Goal: Find specific page/section: Find specific page/section

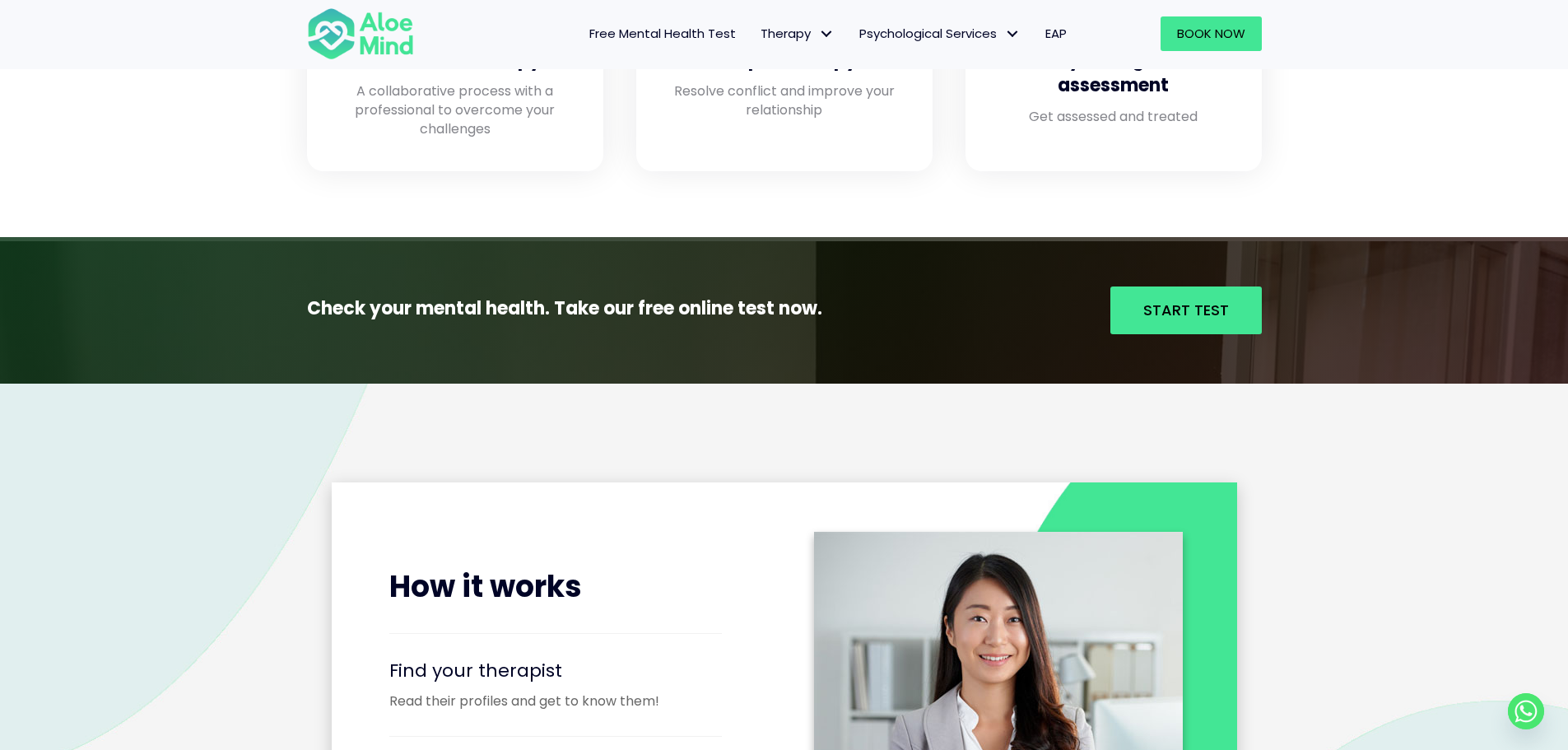
scroll to position [1235, 0]
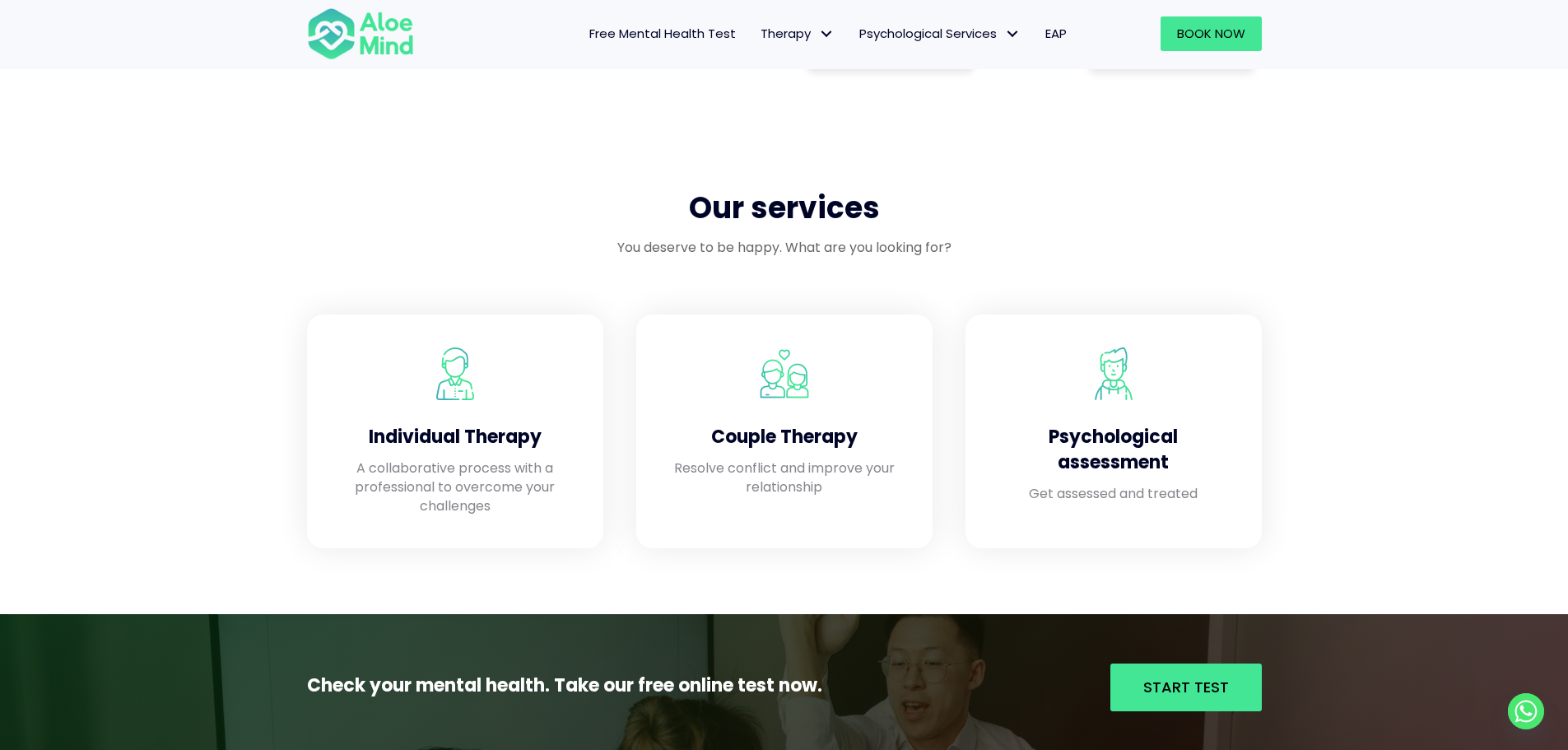
click at [622, 29] on link "EAP" at bounding box center [1056, 33] width 46 height 34
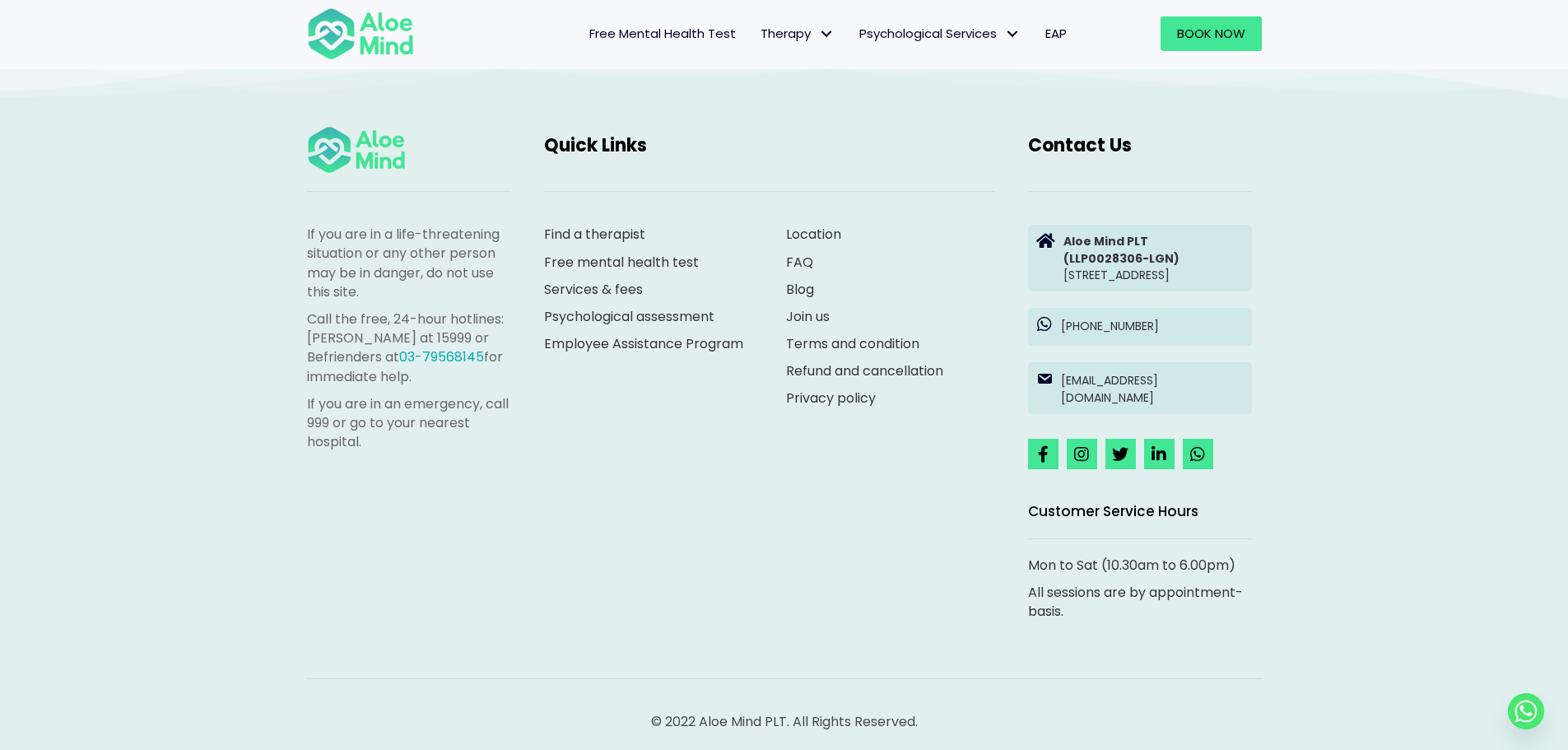
scroll to position [2772, 0]
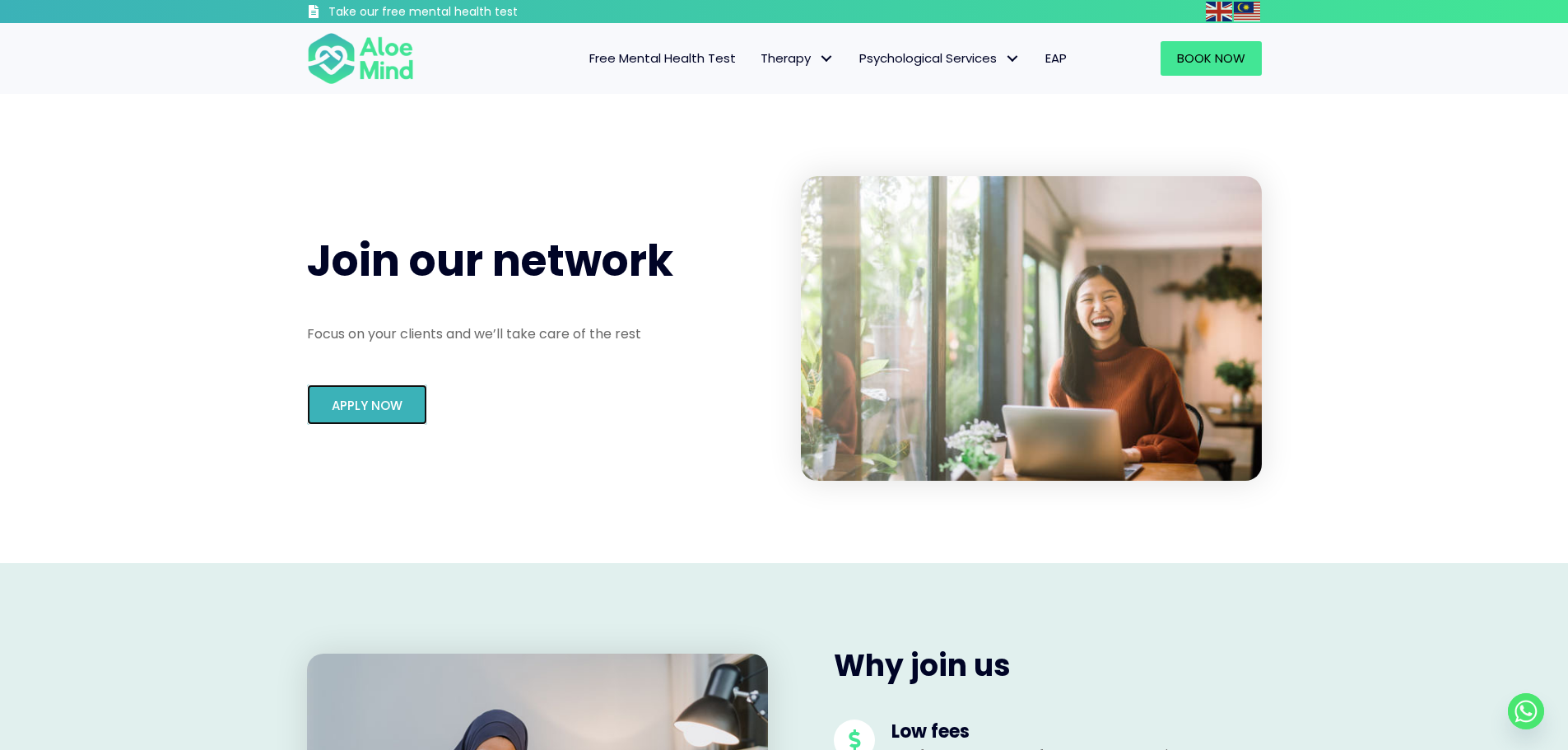
click at [334, 397] on span "Apply Now" at bounding box center [367, 405] width 70 height 17
